Goal: Go to known website: Access a specific website the user already knows

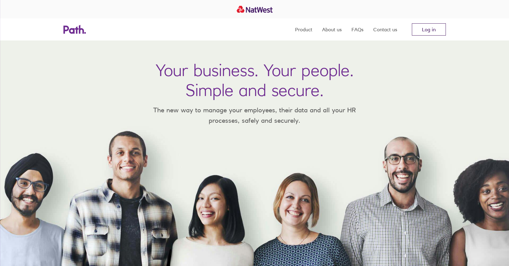
click at [428, 34] on link "Log in" at bounding box center [429, 29] width 34 height 12
click at [431, 29] on link "Log in" at bounding box center [429, 29] width 34 height 12
